Goal: Information Seeking & Learning: Learn about a topic

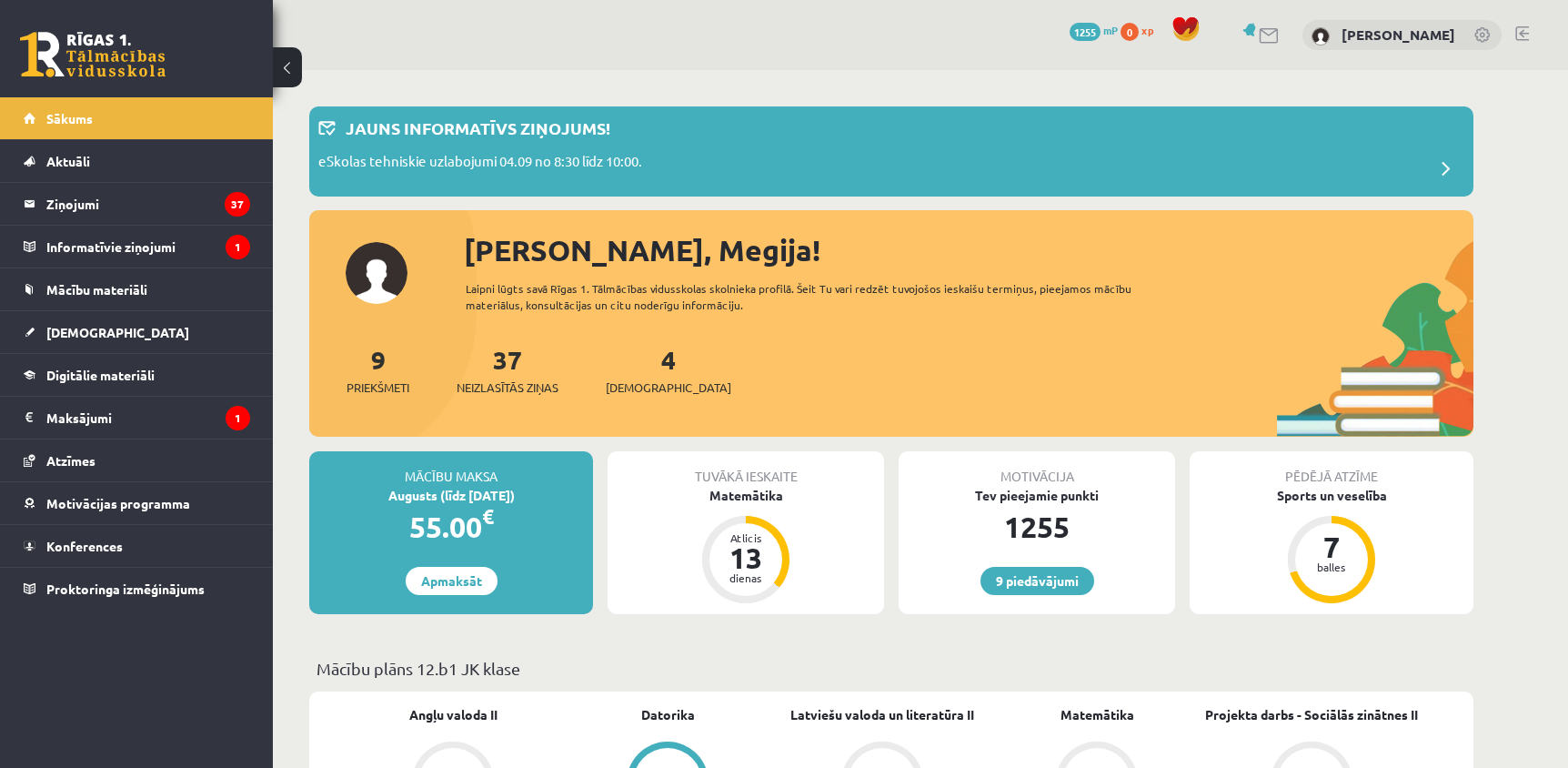
scroll to position [376, 0]
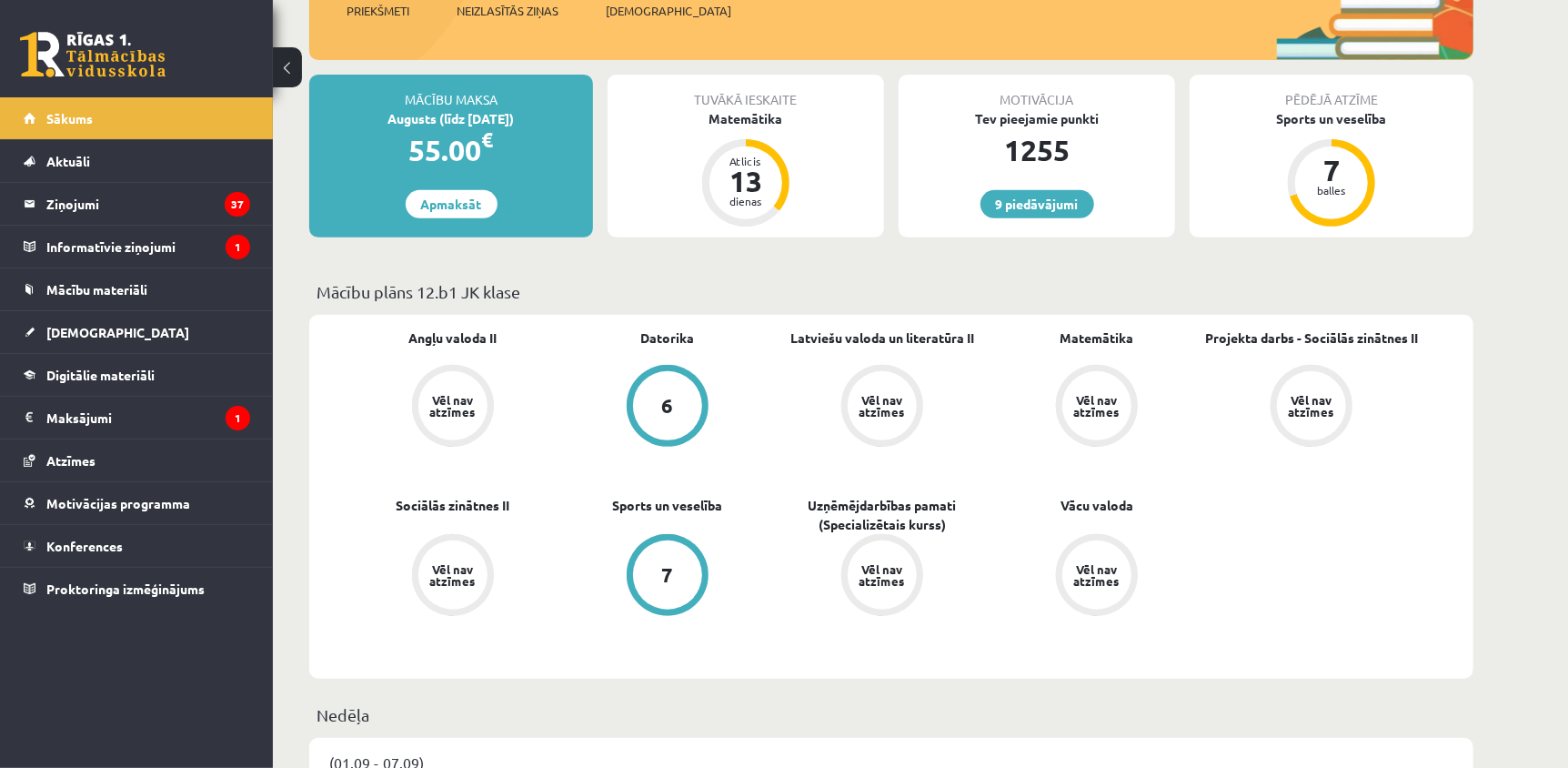
click at [135, 248] on legend "Informatīvie ziņojumi 1" at bounding box center [148, 245] width 204 height 41
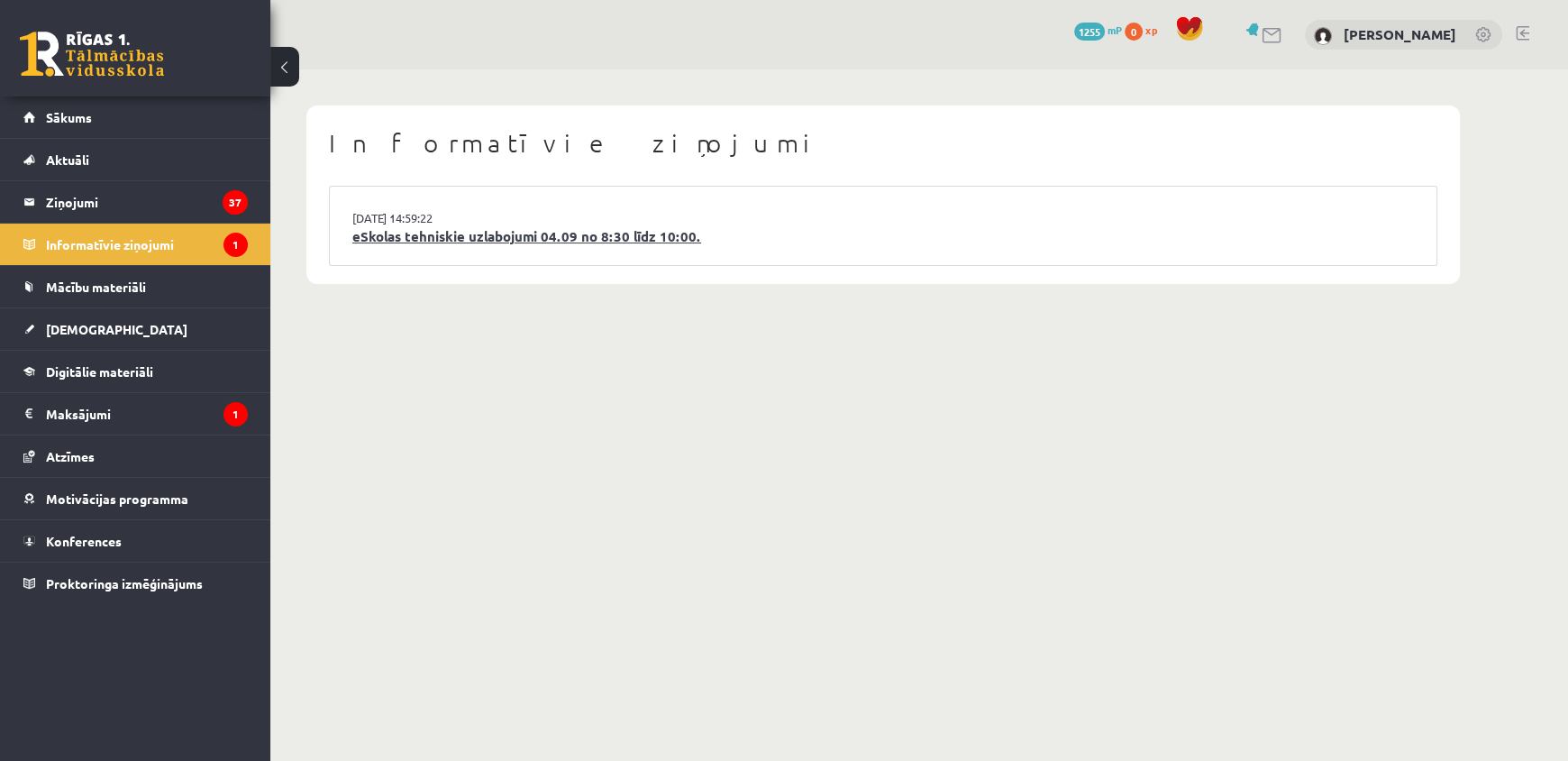
click at [471, 233] on link "eSkolas tehniskie uzlabojumi 04.09 no 8:30 līdz 10:00." at bounding box center [884, 237] width 1062 height 21
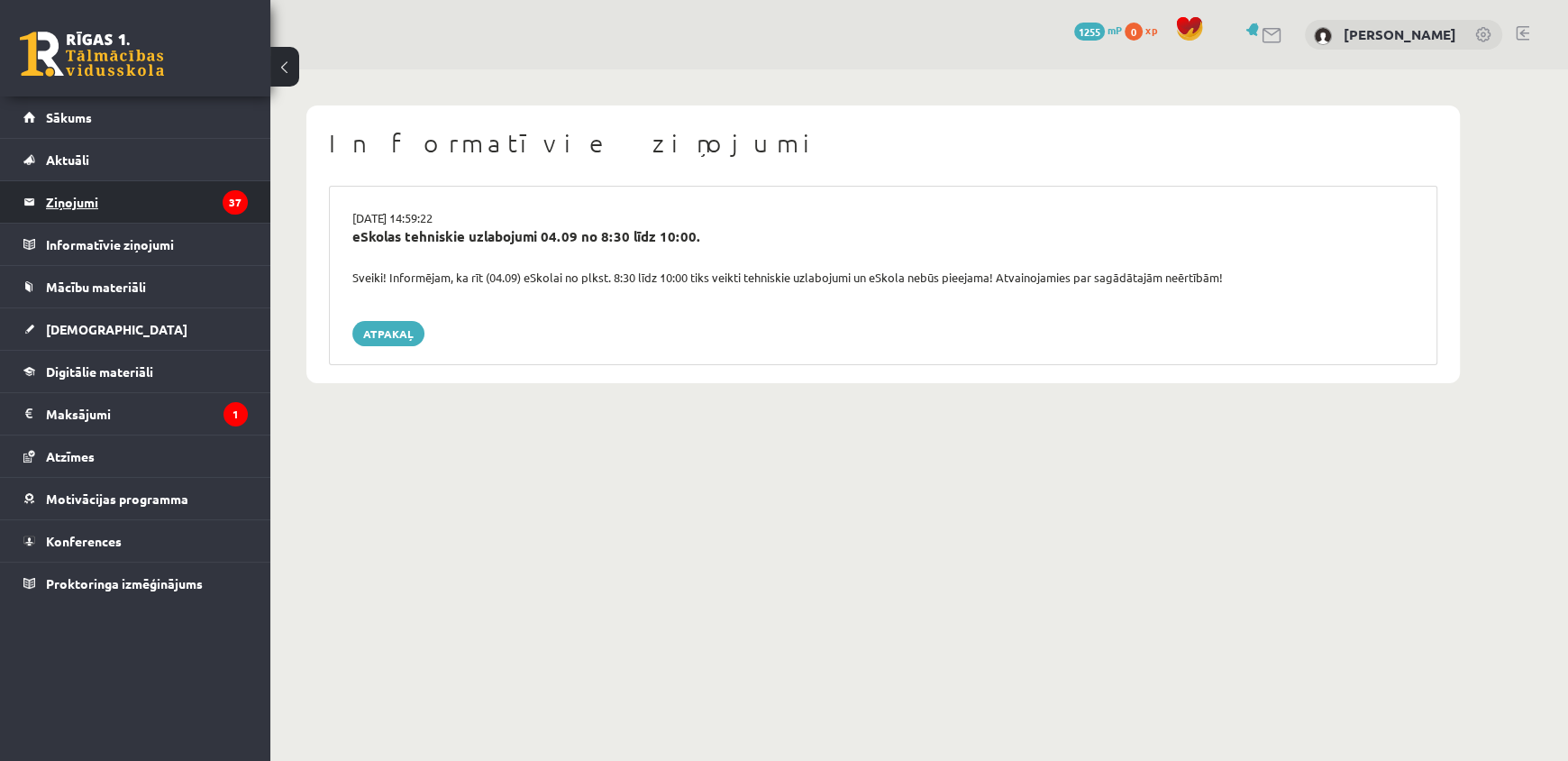
click at [111, 199] on legend "Ziņojumi 37" at bounding box center [147, 201] width 202 height 41
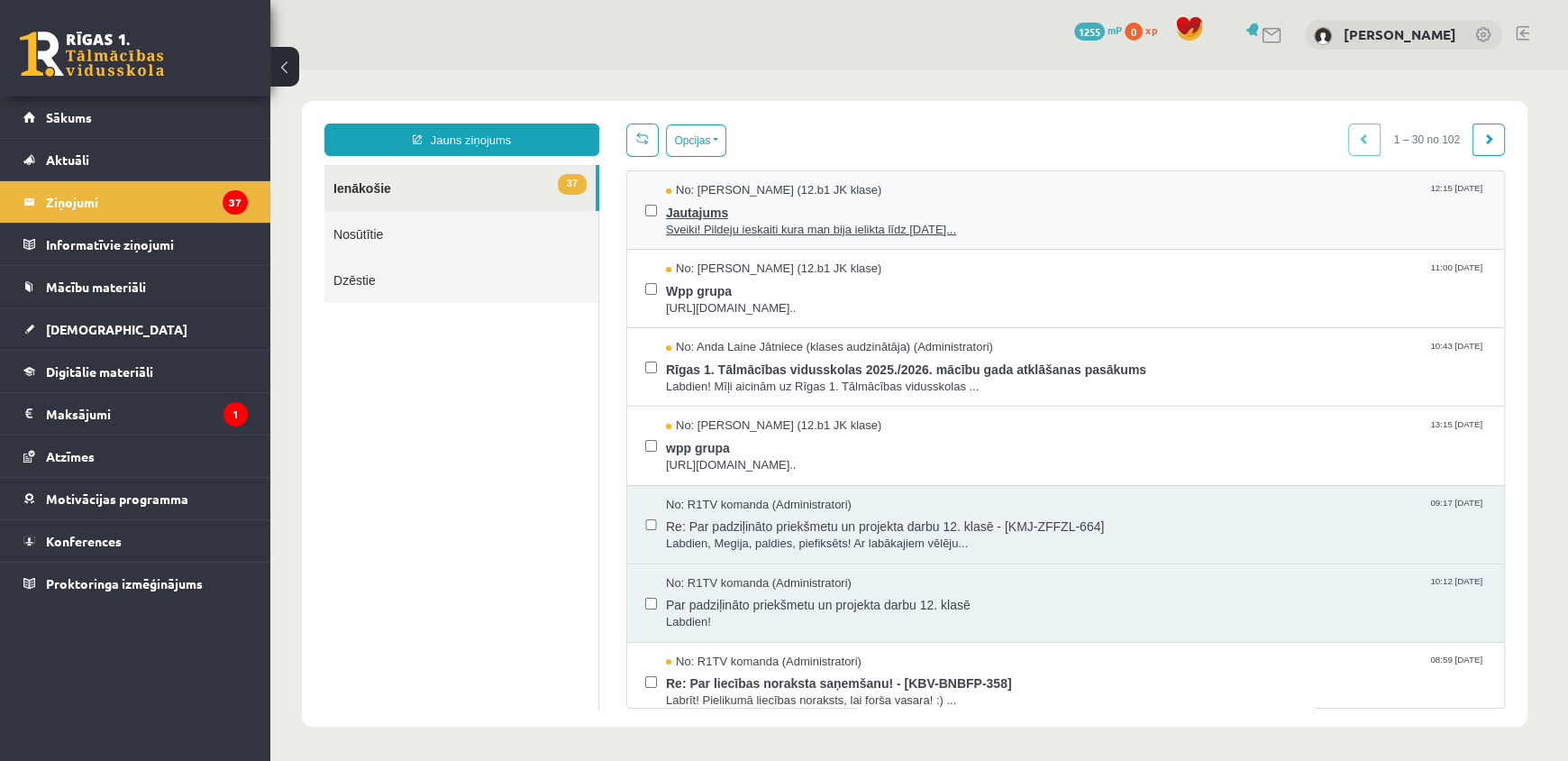
click at [837, 235] on span "Sveiki! Pildeju ieskaiti kura man bija ielikta līdz [DATE]..." at bounding box center [1076, 231] width 820 height 17
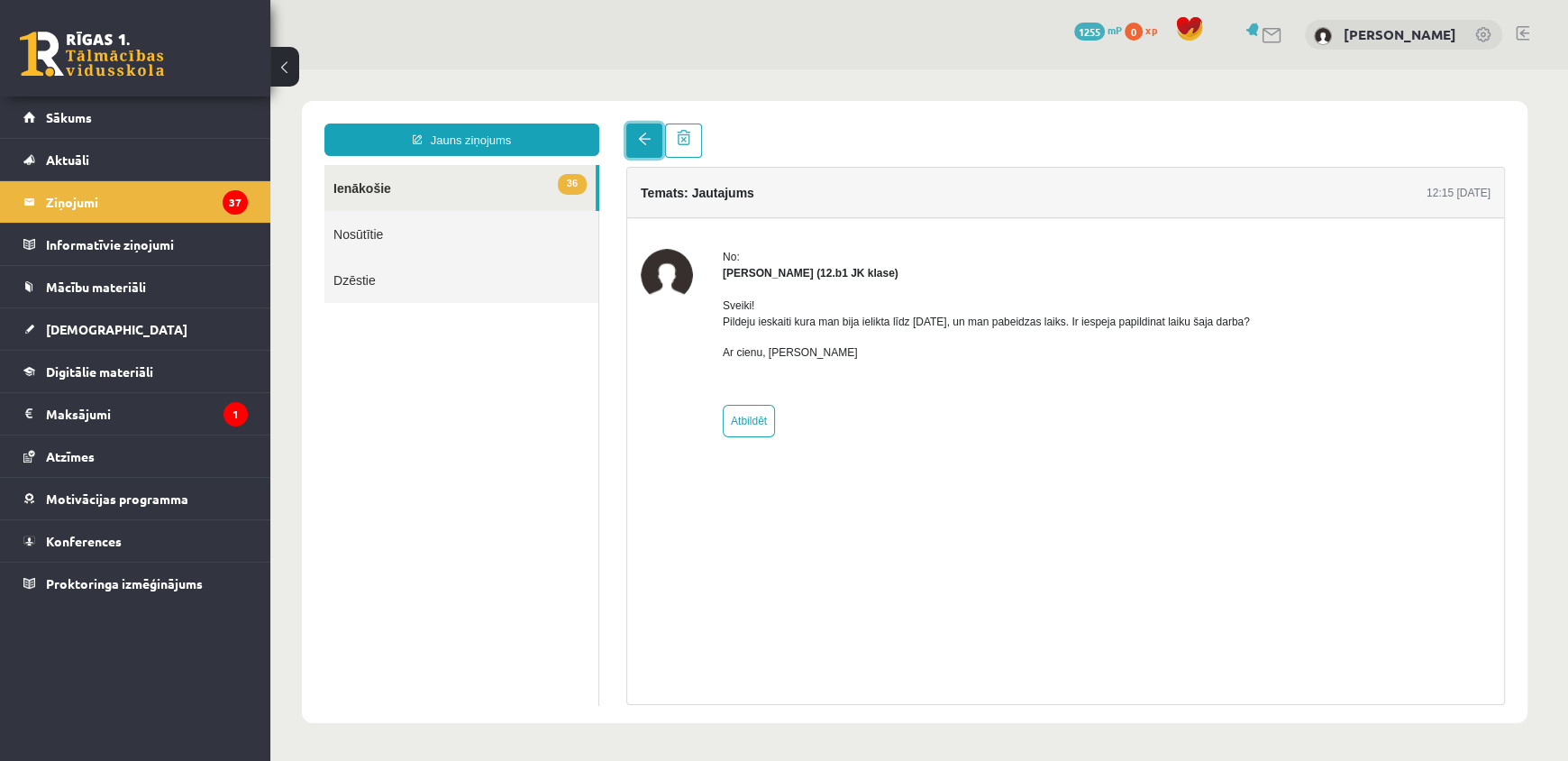
click at [643, 146] on link at bounding box center [644, 141] width 36 height 34
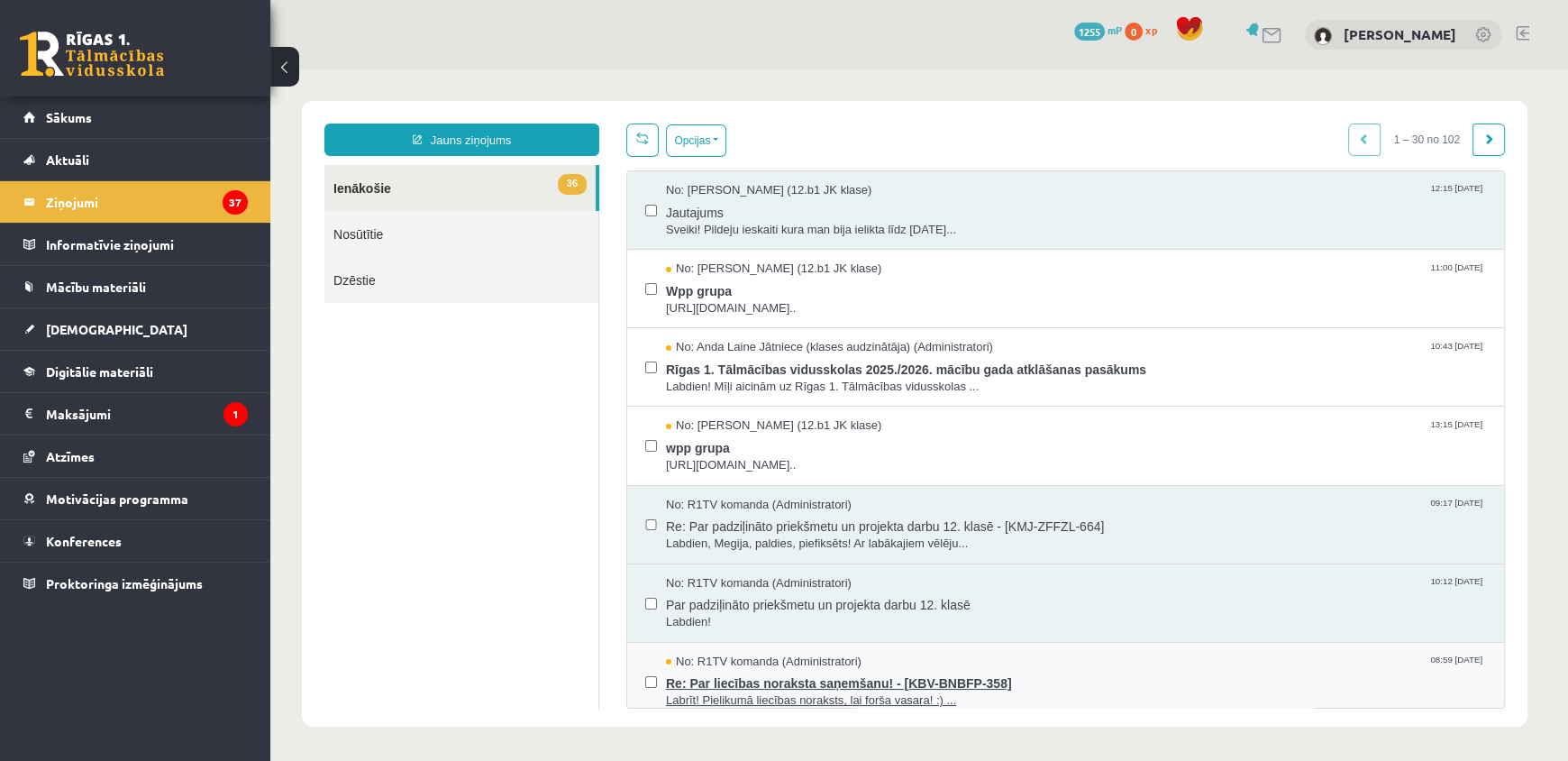
click at [822, 685] on span "Re: Par liecības noraksta saņemšanu! - [KBV-BNBFP-358]" at bounding box center [1076, 681] width 820 height 23
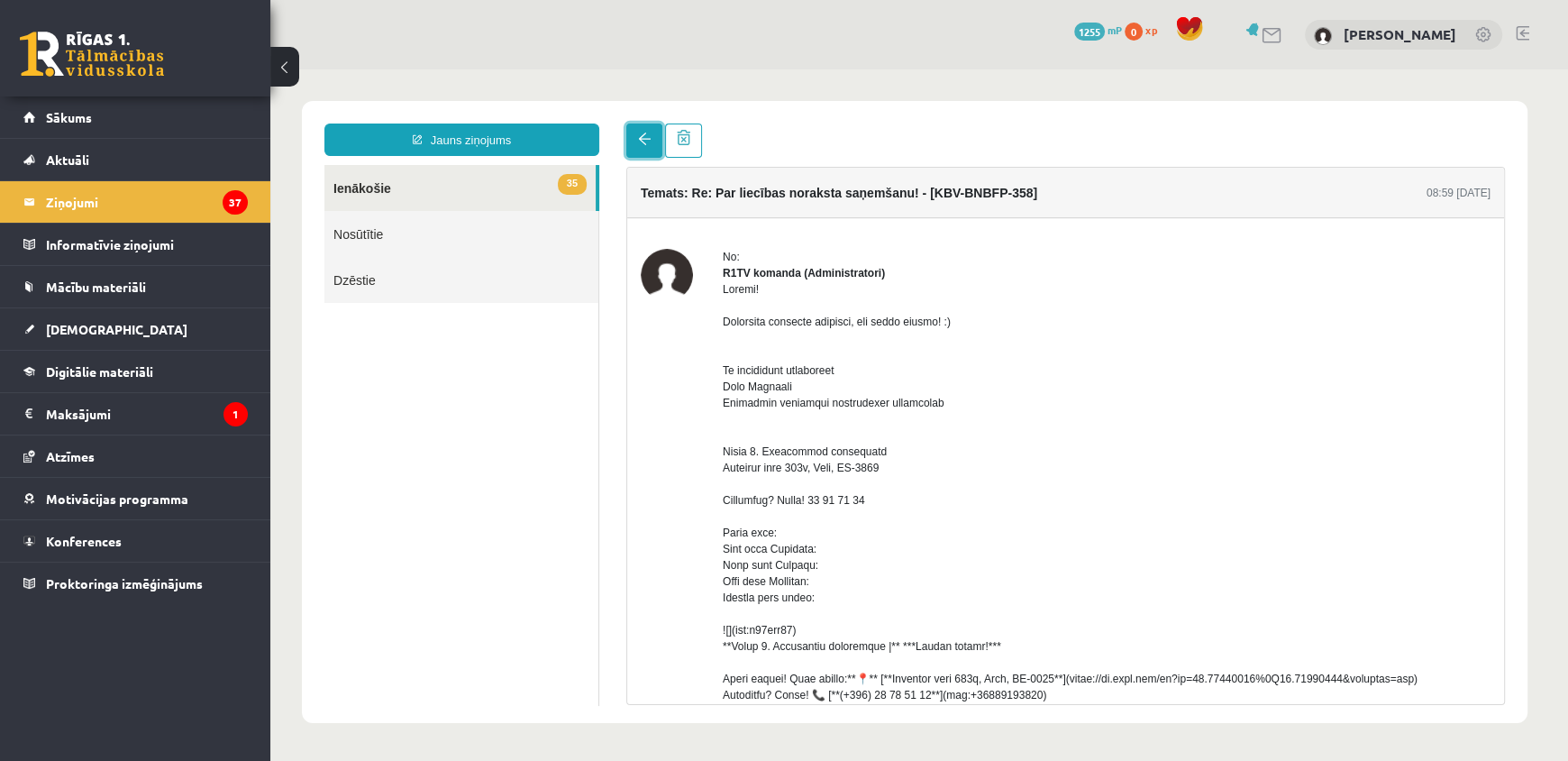
click at [636, 144] on link at bounding box center [644, 141] width 36 height 34
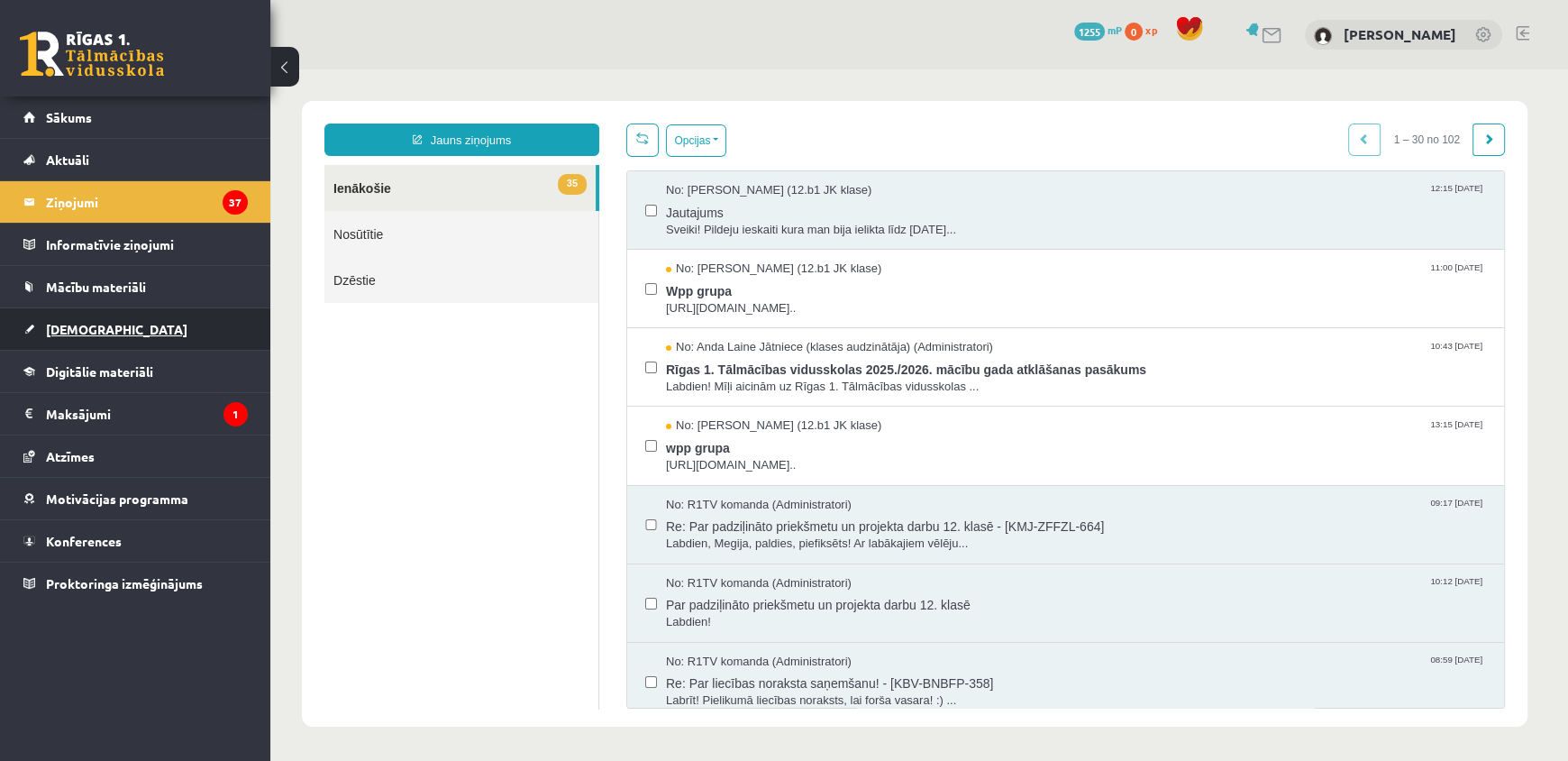
click at [92, 328] on span "[DEMOGRAPHIC_DATA]" at bounding box center [116, 329] width 141 height 16
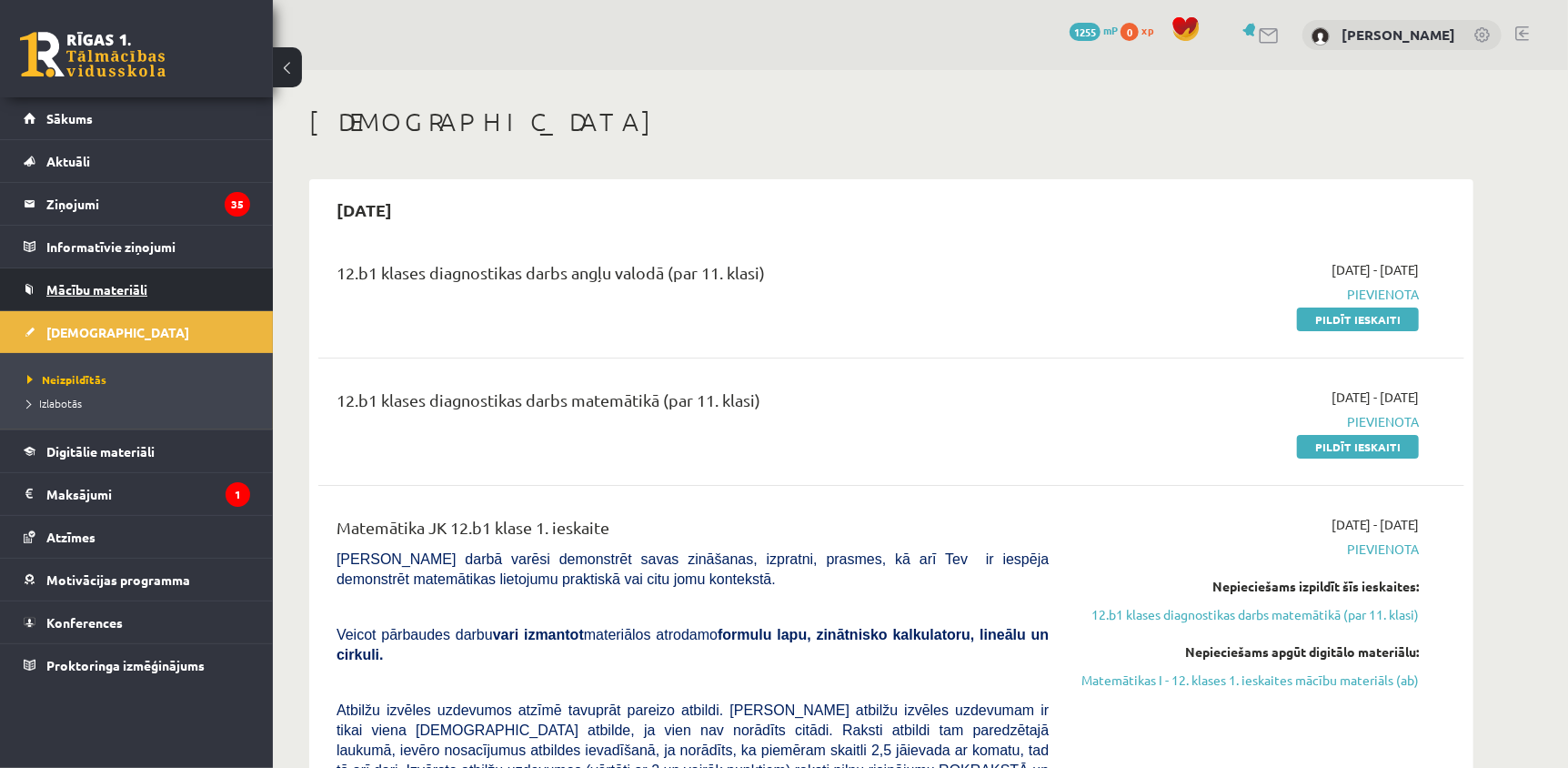
click at [121, 290] on span "Mācību materiāli" at bounding box center [96, 289] width 101 height 16
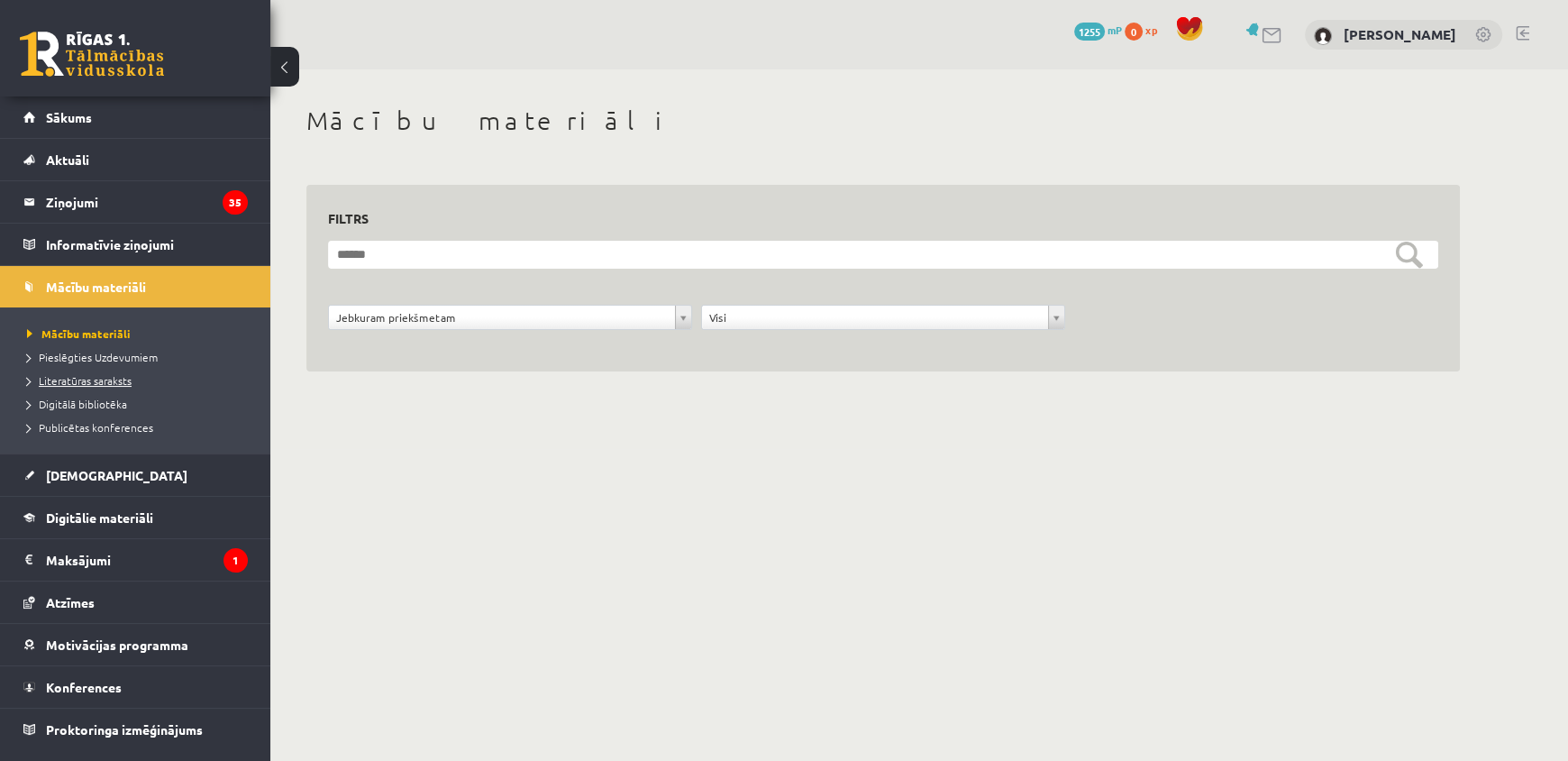
click at [92, 377] on span "Literatūras saraksts" at bounding box center [79, 380] width 105 height 14
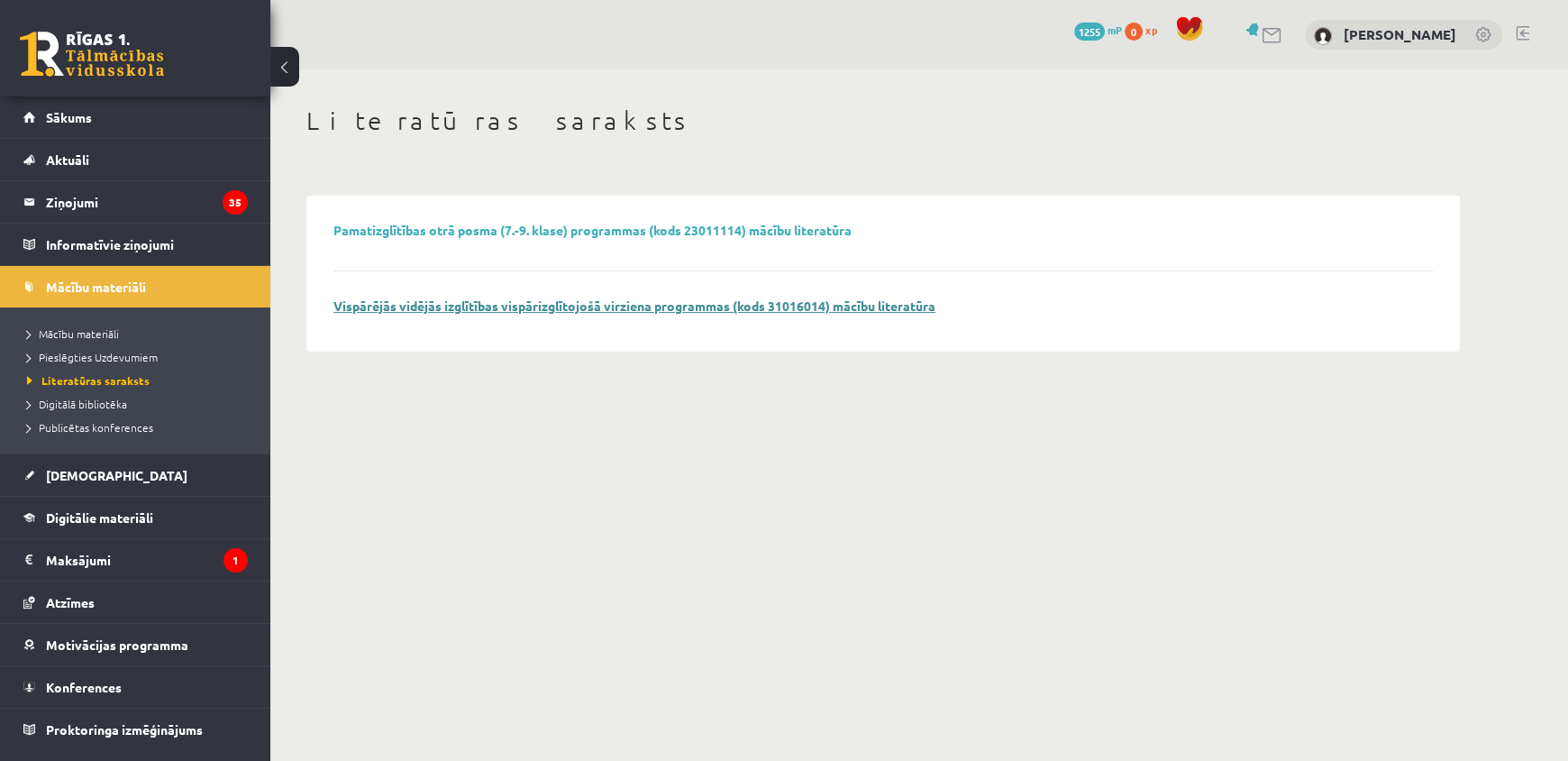
click at [438, 301] on link "Vispārējās vidējās izglītības vispārizglītojošā virziena programmas (kods 31016…" at bounding box center [635, 305] width 602 height 16
click at [76, 526] on link "Digitālie materiāli" at bounding box center [135, 517] width 224 height 41
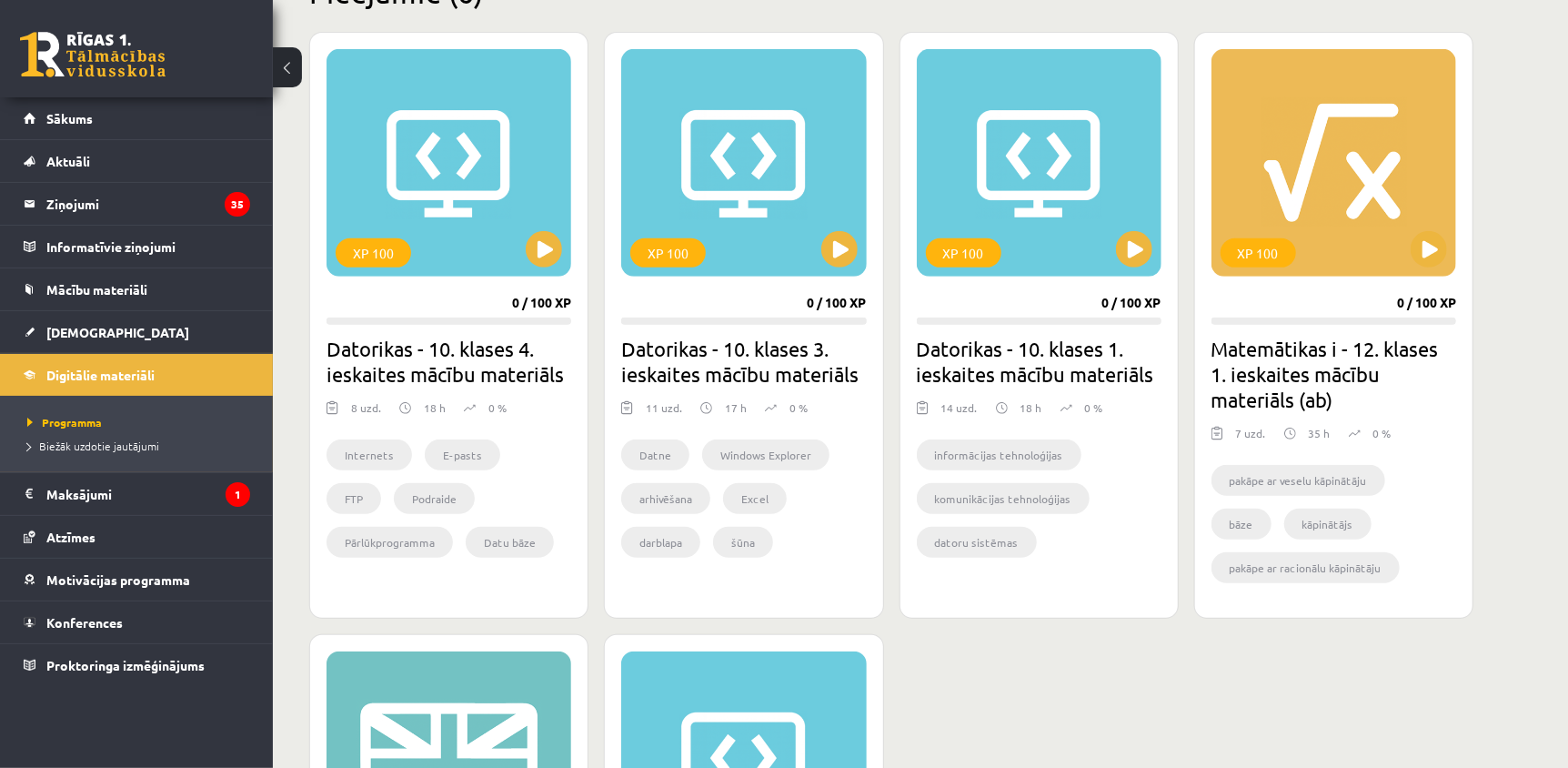
scroll to position [474, 0]
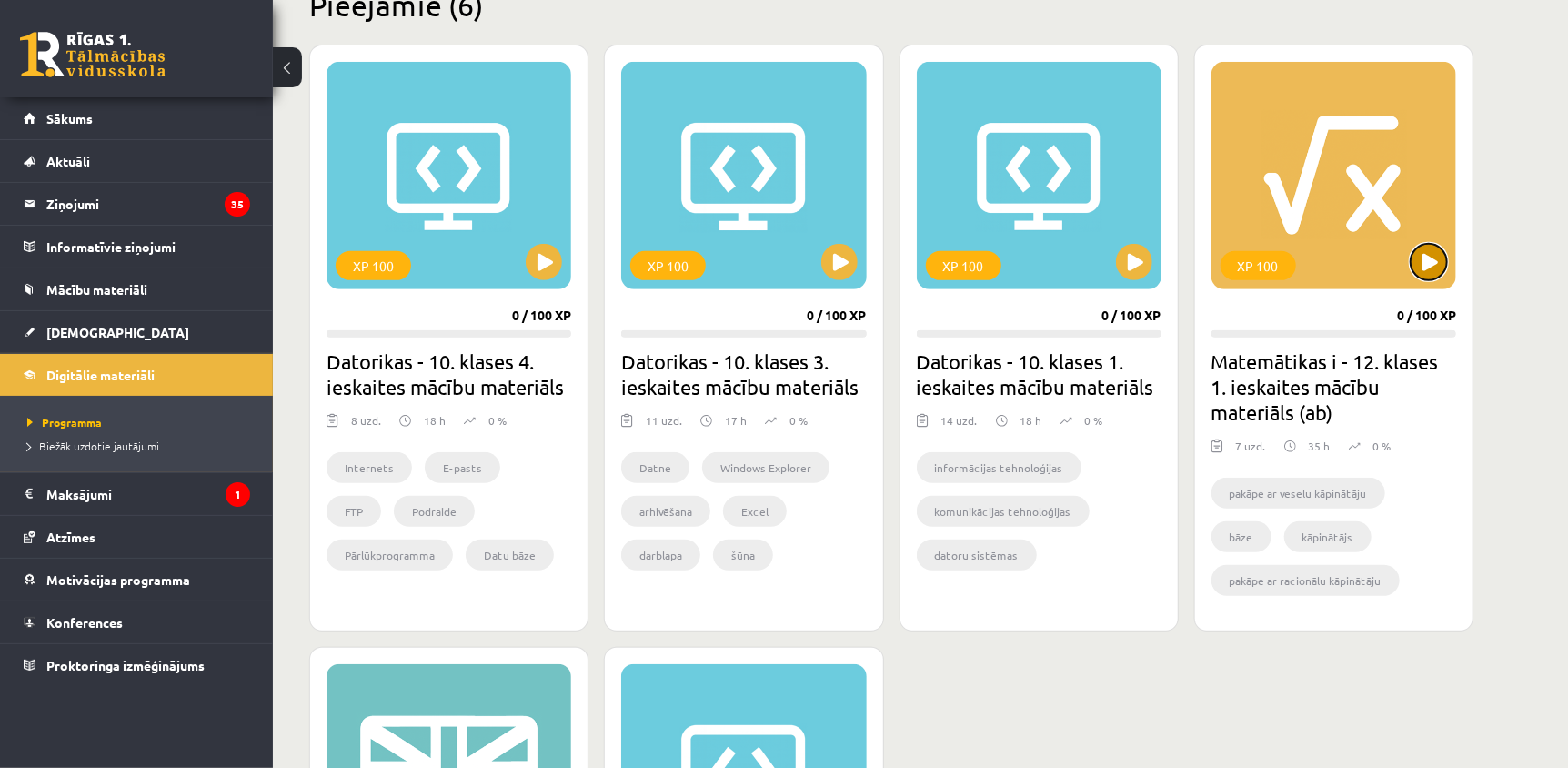
click at [1440, 262] on button at bounding box center [1429, 262] width 37 height 37
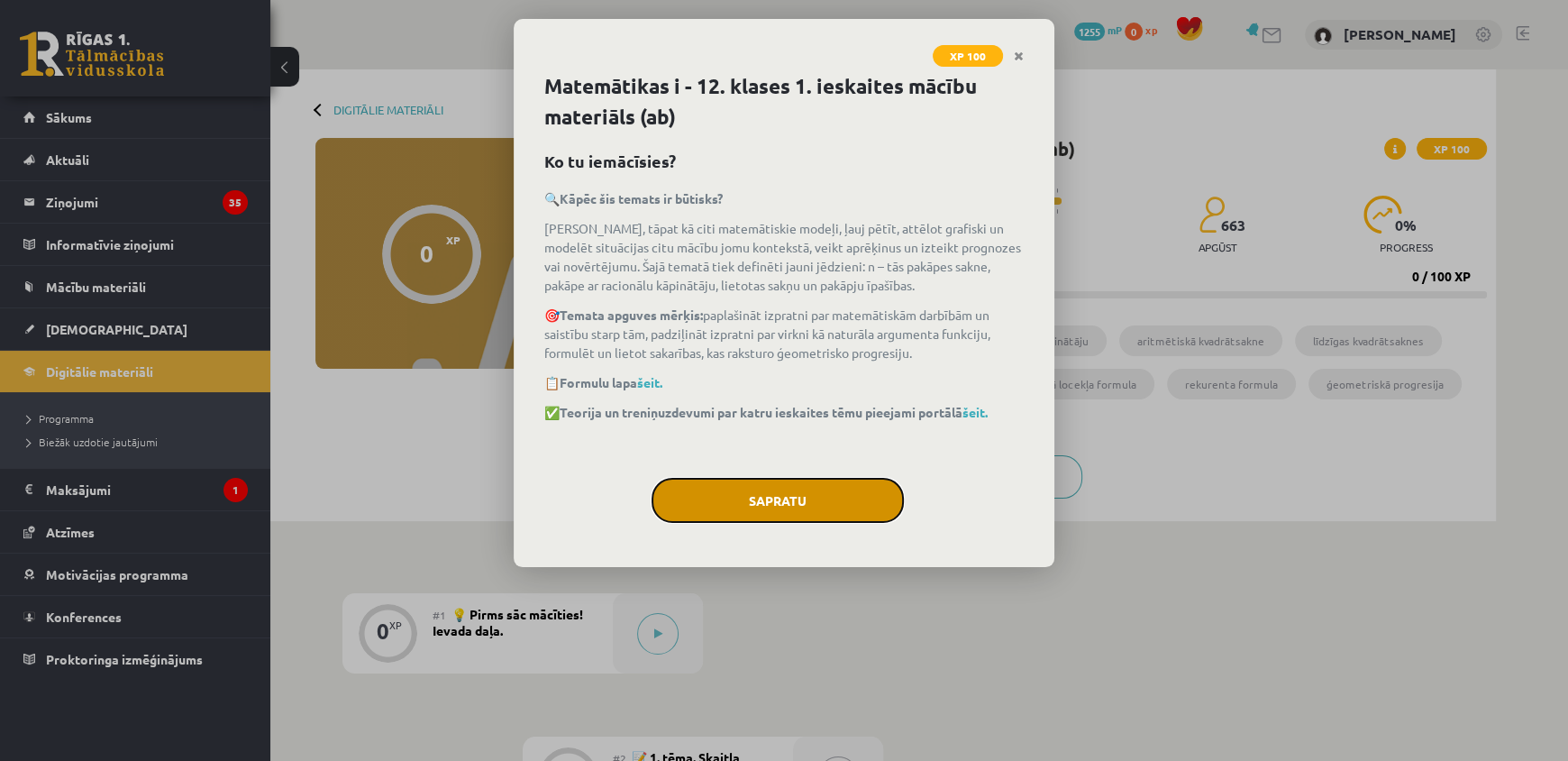
click at [825, 499] on button "Sapratu" at bounding box center [778, 500] width 253 height 45
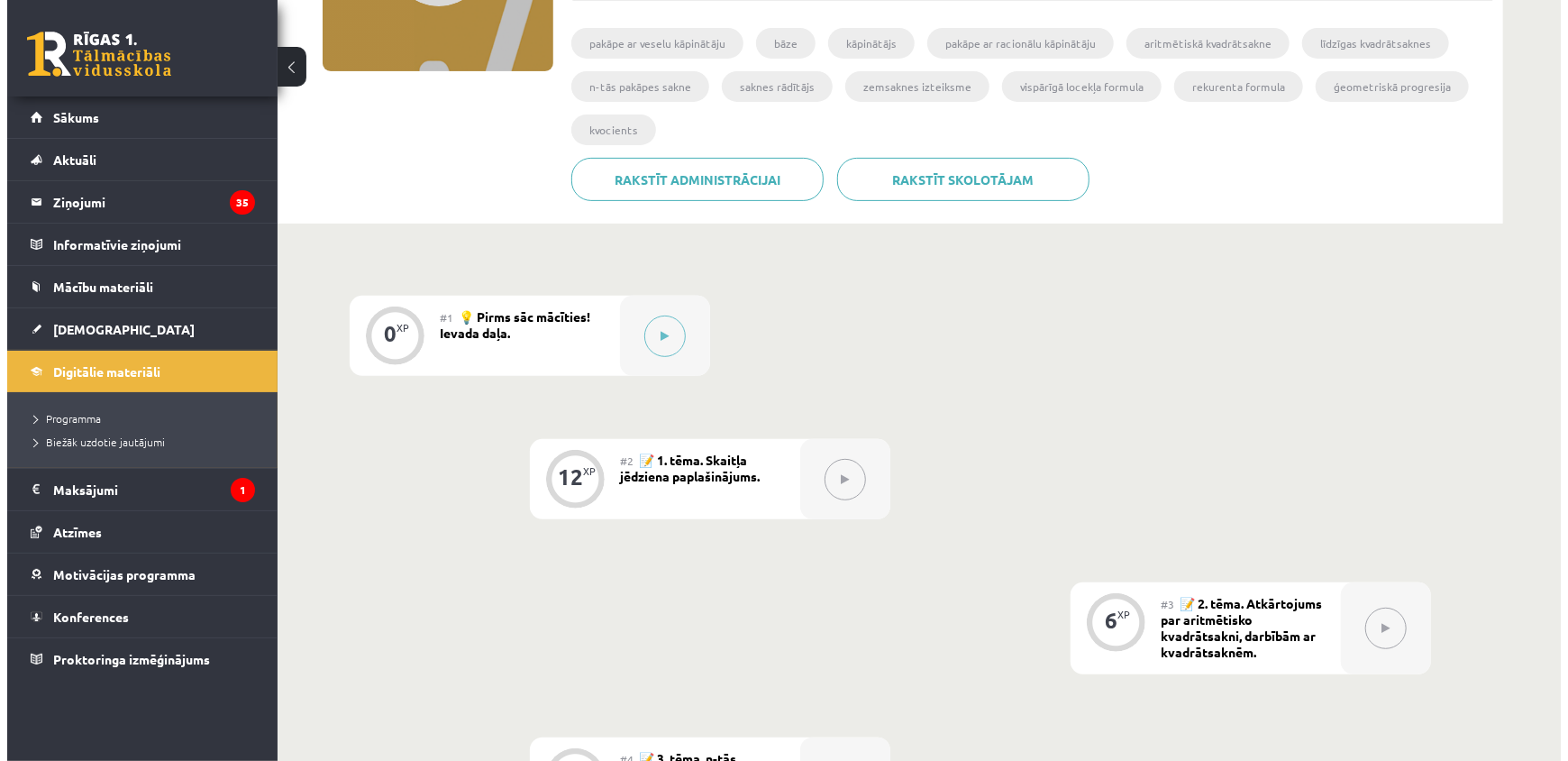
scroll to position [289, 0]
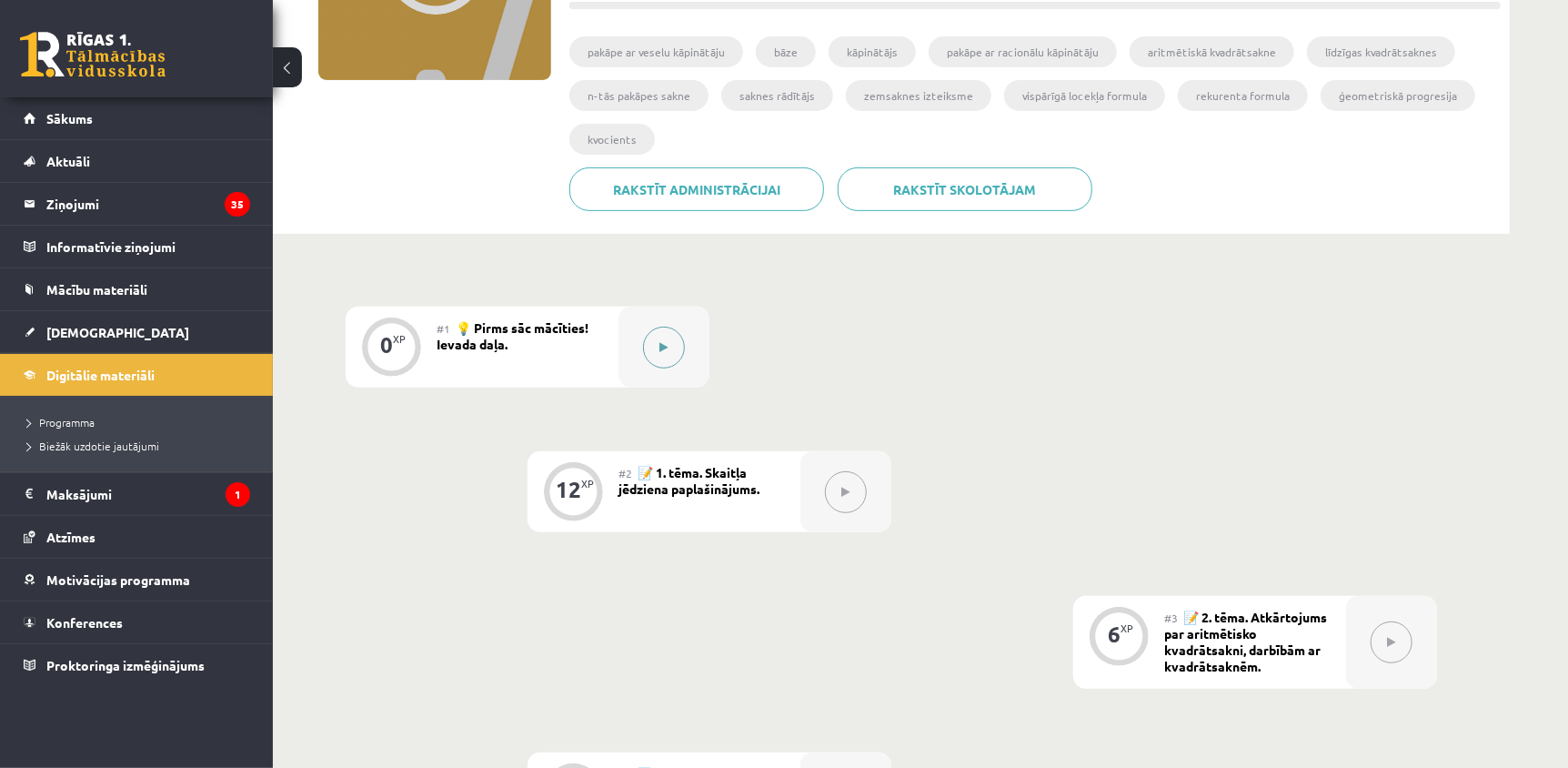
click at [662, 352] on button at bounding box center [663, 346] width 41 height 41
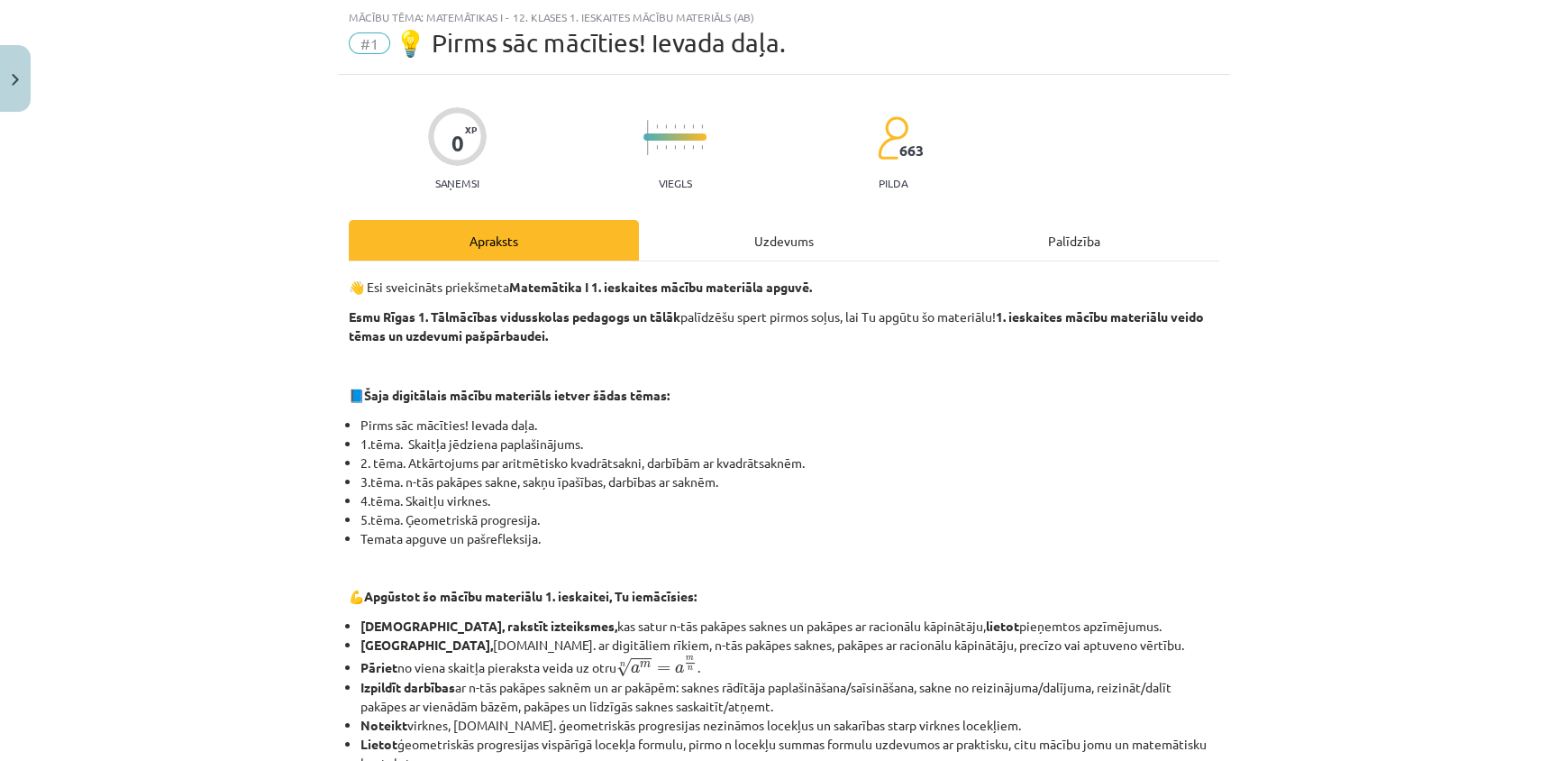
scroll to position [41, 0]
